Goal: Task Accomplishment & Management: Complete application form

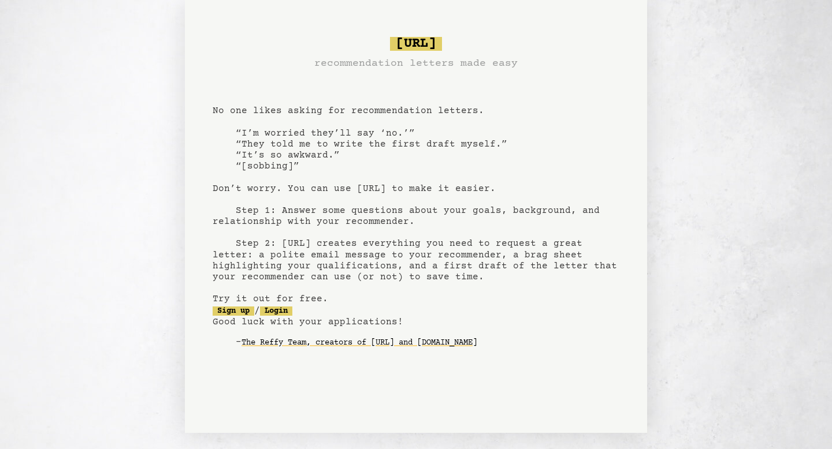
scroll to position [21, 0]
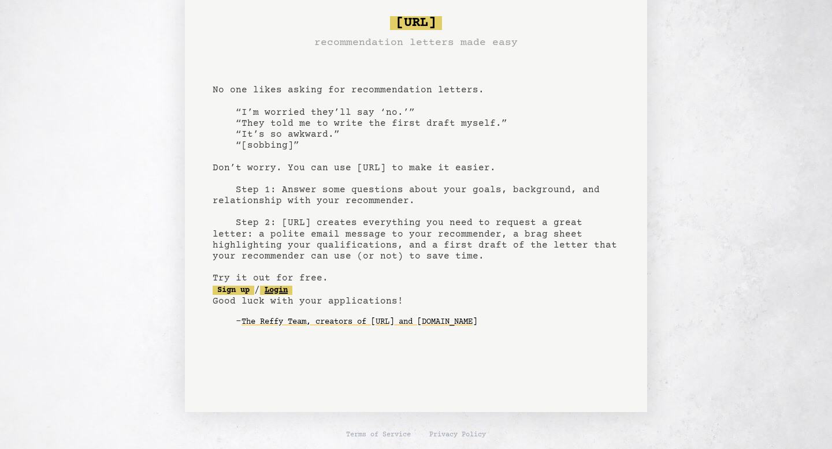
click at [292, 288] on link "Login" at bounding box center [276, 290] width 32 height 9
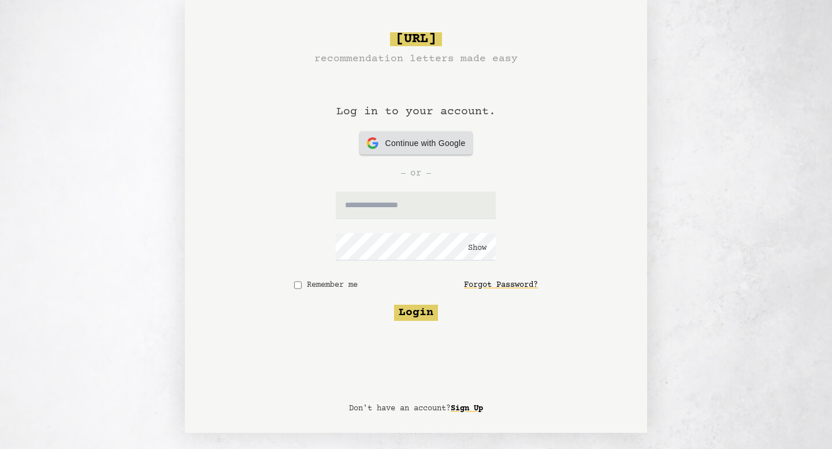
click at [441, 152] on div "Continue with Google Continue with Google" at bounding box center [416, 143] width 99 height 23
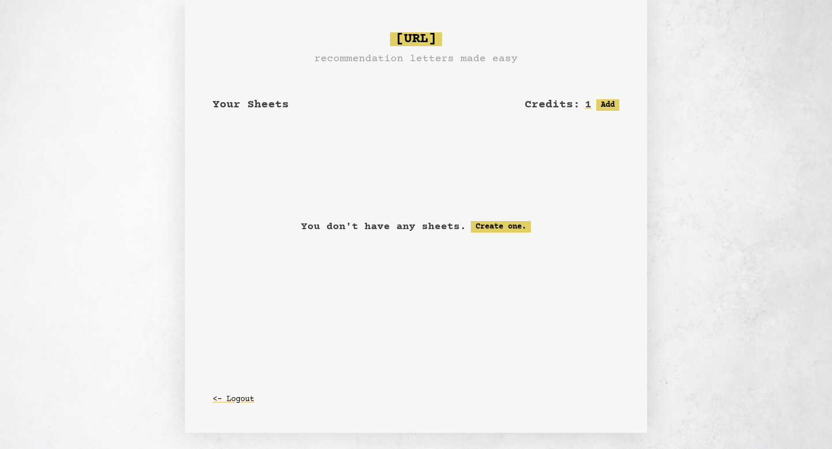
click at [498, 280] on div "You don't have any sheets. Create one." at bounding box center [416, 227] width 407 height 144
click at [509, 225] on link "Create one." at bounding box center [501, 227] width 60 height 12
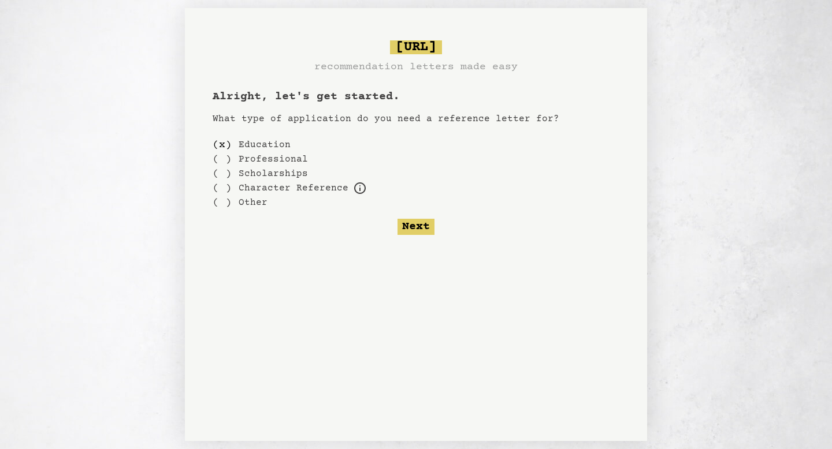
click at [252, 159] on label "Professional" at bounding box center [273, 159] width 69 height 14
click at [221, 152] on div "( )" at bounding box center [222, 159] width 19 height 14
click at [409, 228] on button "Next" at bounding box center [415, 227] width 37 height 16
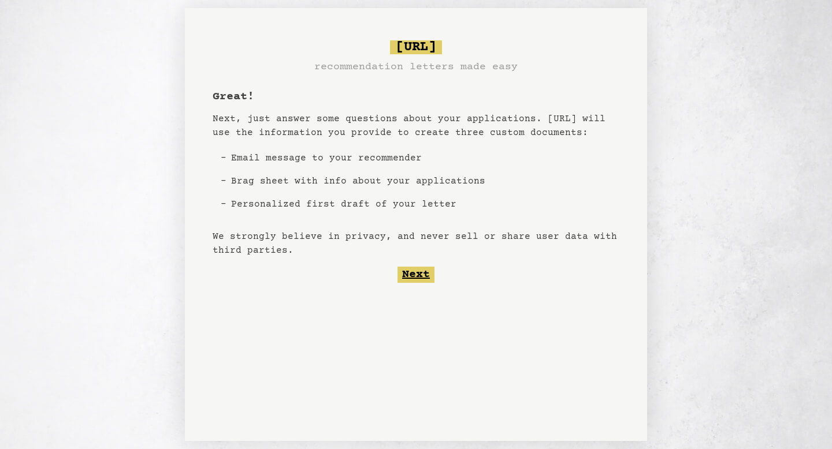
click at [417, 272] on button "Next" at bounding box center [415, 275] width 37 height 16
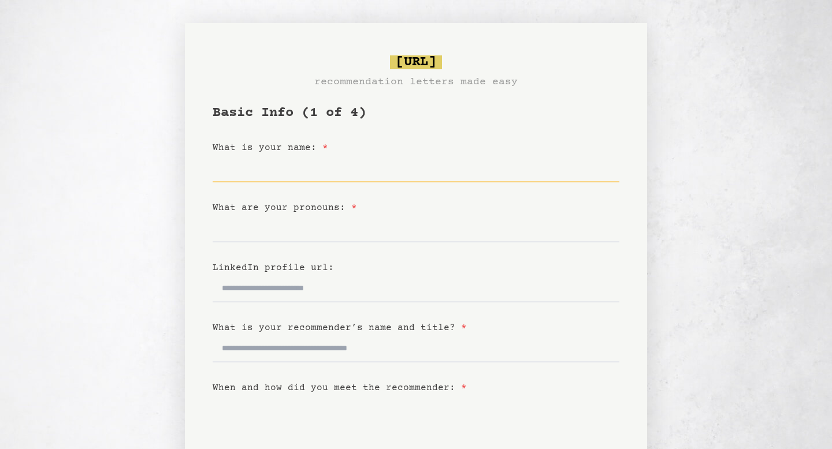
click at [435, 177] on input "What is your name: *" at bounding box center [416, 169] width 407 height 28
type input "********"
click at [444, 238] on input "What are your pronouns: *" at bounding box center [416, 229] width 407 height 28
type input "****"
click at [315, 293] on input "LinkedIn profile url:" at bounding box center [416, 289] width 407 height 28
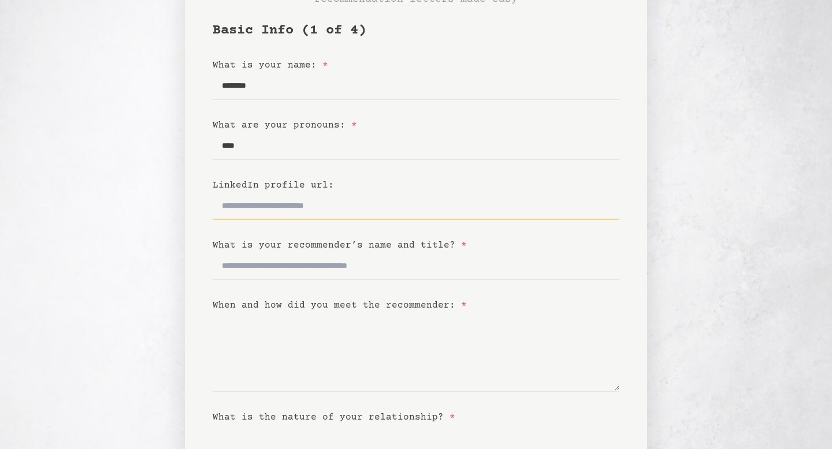
scroll to position [89, 0]
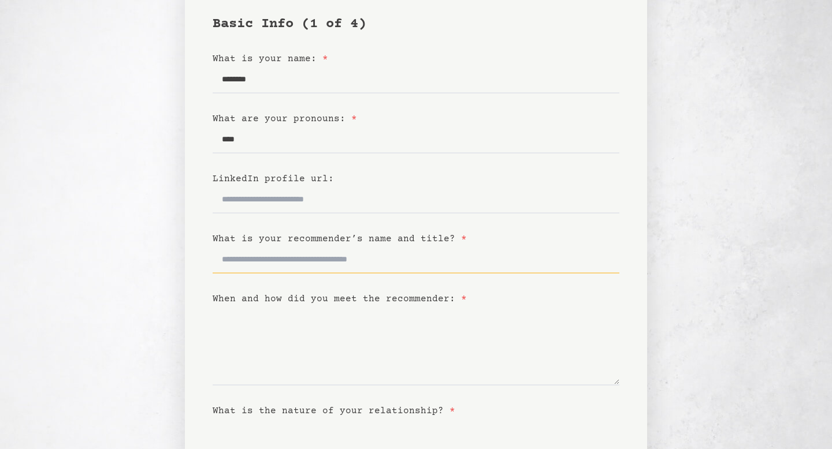
click at [435, 256] on input "What is your recommender’s name and title? *" at bounding box center [416, 260] width 407 height 28
type input "**********"
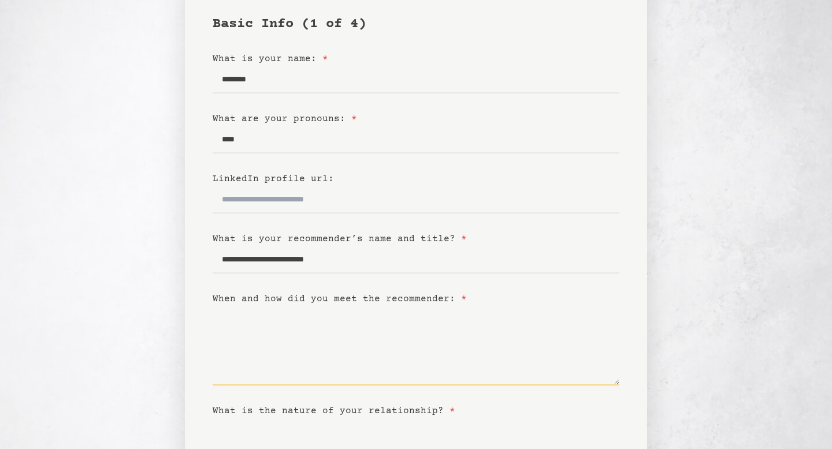
click at [437, 349] on textarea "When and how did you meet the recommender: *" at bounding box center [416, 346] width 407 height 80
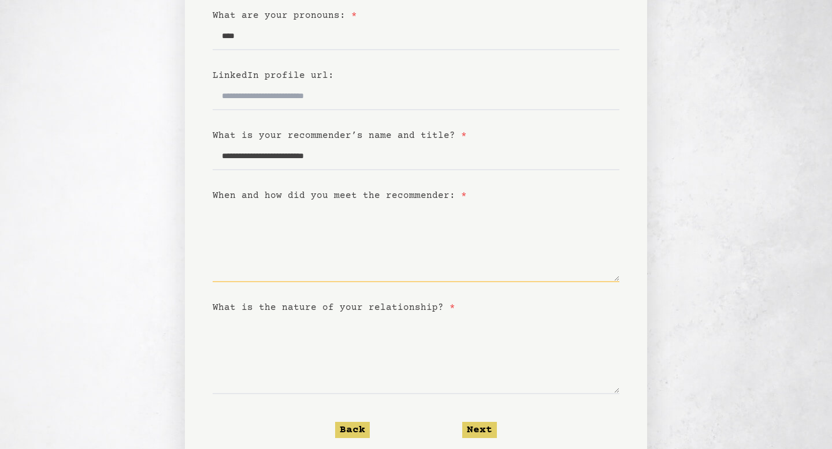
scroll to position [251, 0]
